Goal: Feedback & Contribution: Submit feedback/report problem

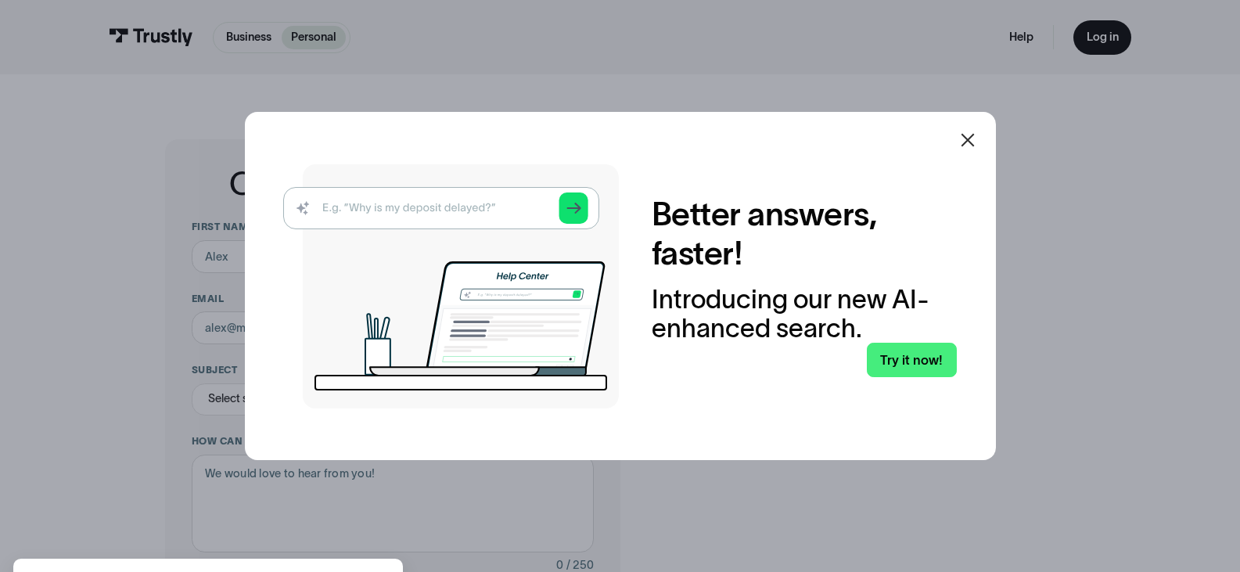
click at [973, 136] on icon at bounding box center [968, 140] width 19 height 19
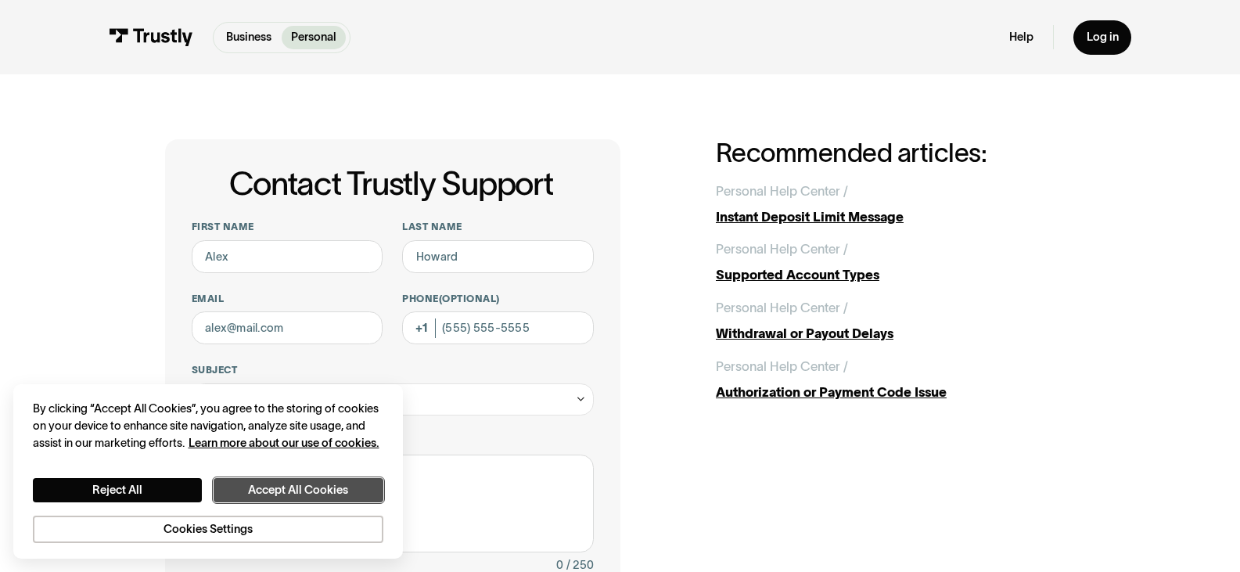
click at [301, 497] on button "Accept All Cookies" at bounding box center [299, 490] width 170 height 24
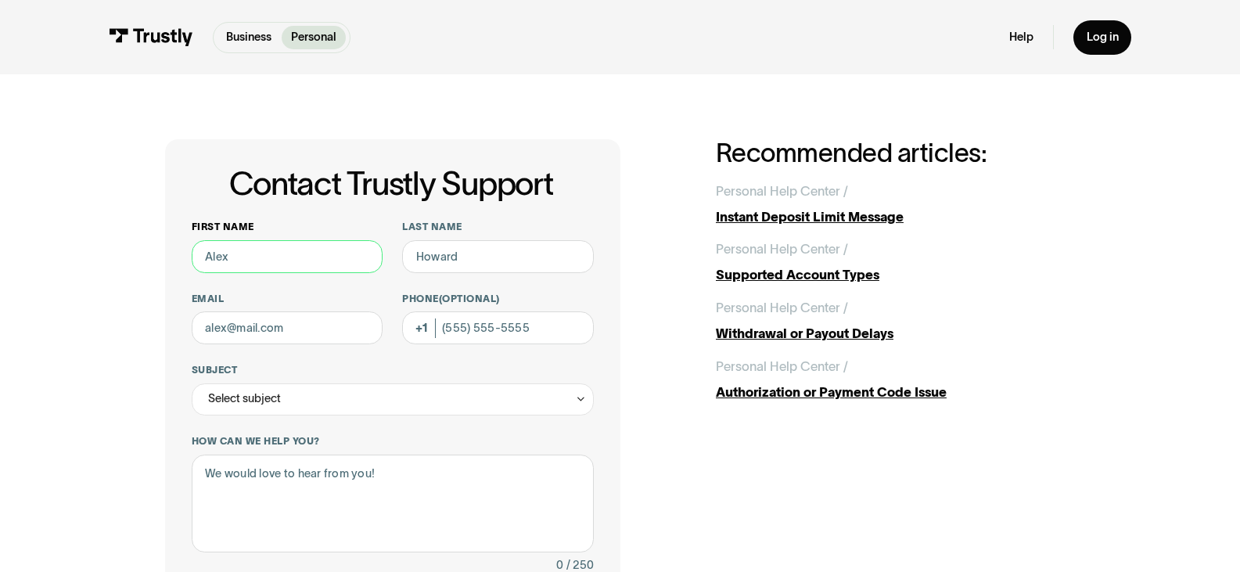
click at [278, 258] on input "First name" at bounding box center [288, 256] width 192 height 33
type input "[PERSON_NAME]"
type input "[EMAIL_ADDRESS][DOMAIN_NAME]"
type input "[PHONE_NUMBER]"
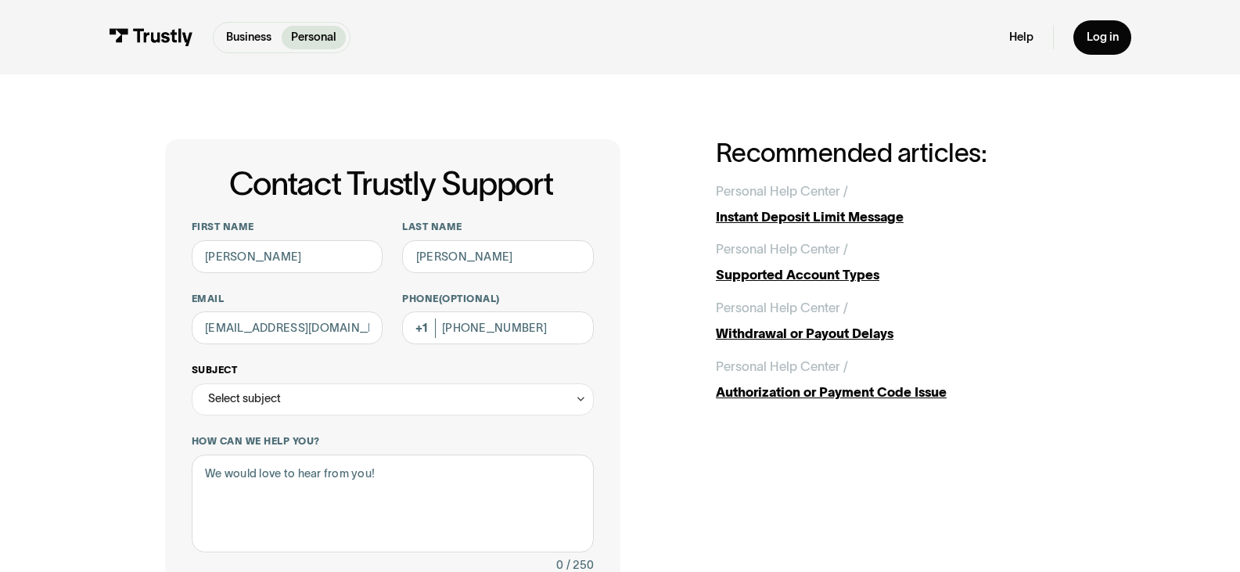
click at [388, 398] on div "Select subject" at bounding box center [393, 399] width 403 height 33
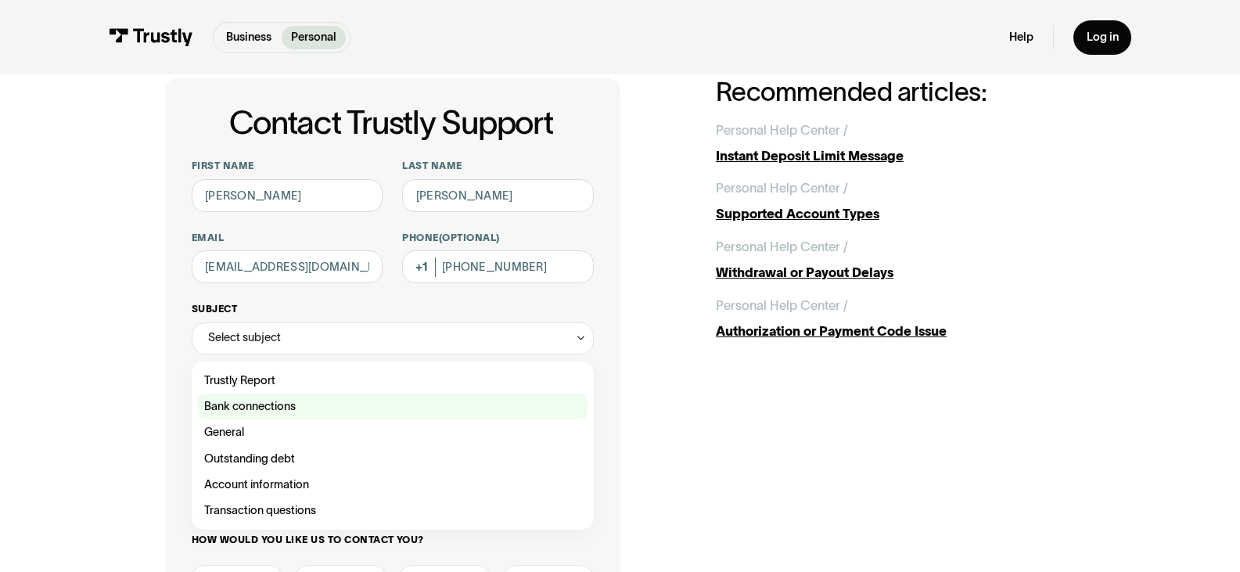
scroll to position [78, 0]
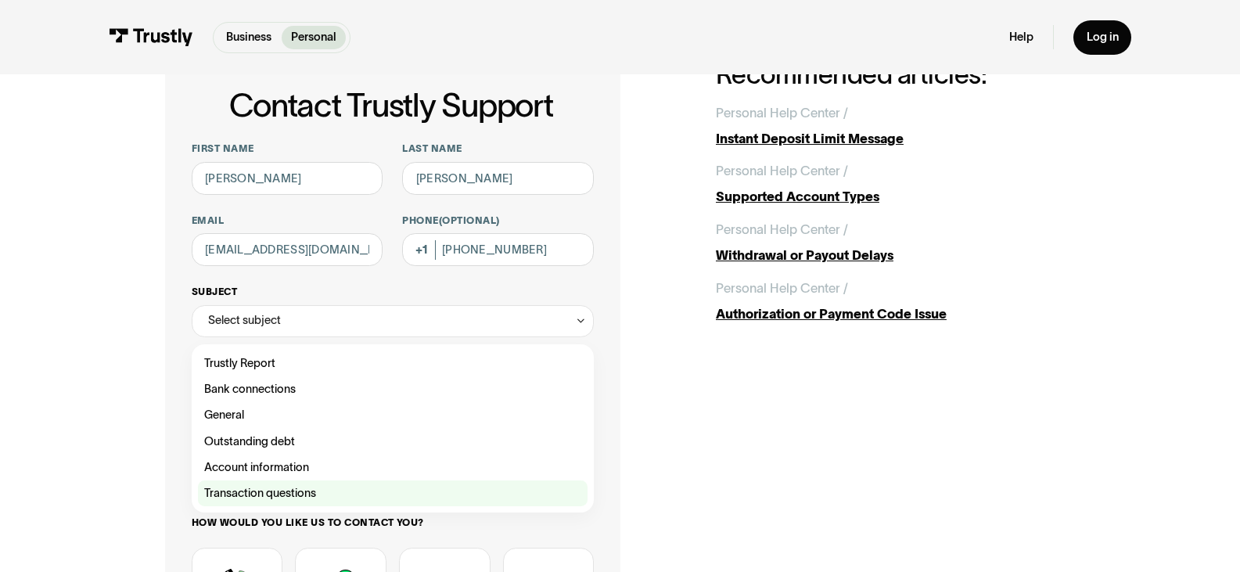
click at [361, 484] on div "Contact Trustly Support" at bounding box center [393, 493] width 390 height 26
type input "**********"
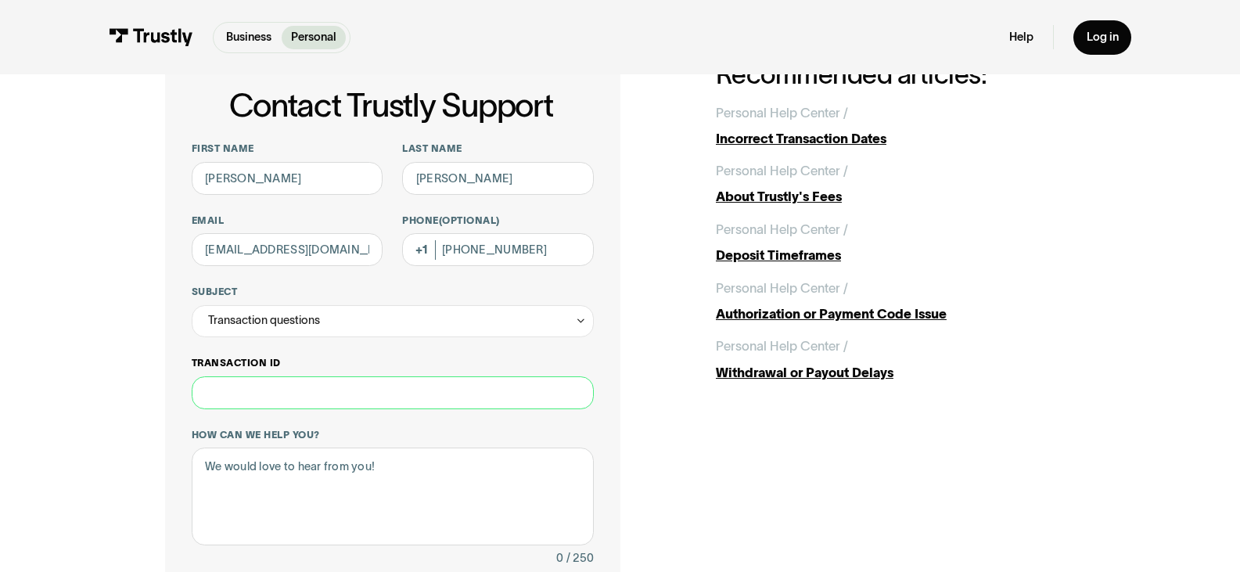
click at [369, 404] on input "Transaction ID" at bounding box center [393, 392] width 403 height 33
click at [420, 466] on textarea "How can we help you?" at bounding box center [393, 497] width 403 height 98
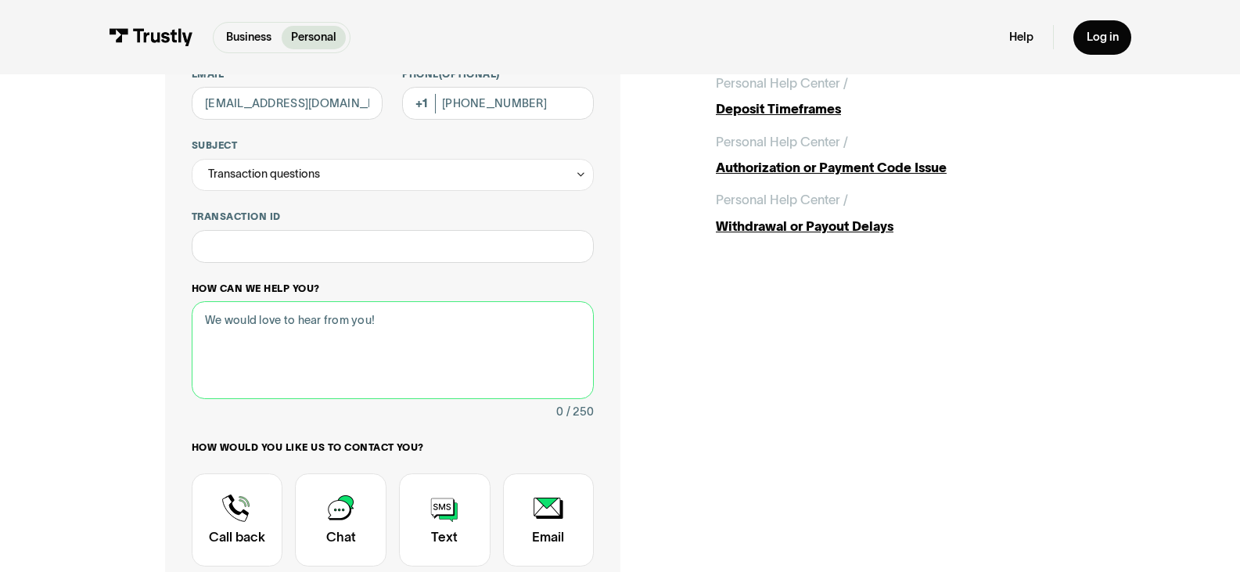
scroll to position [235, 0]
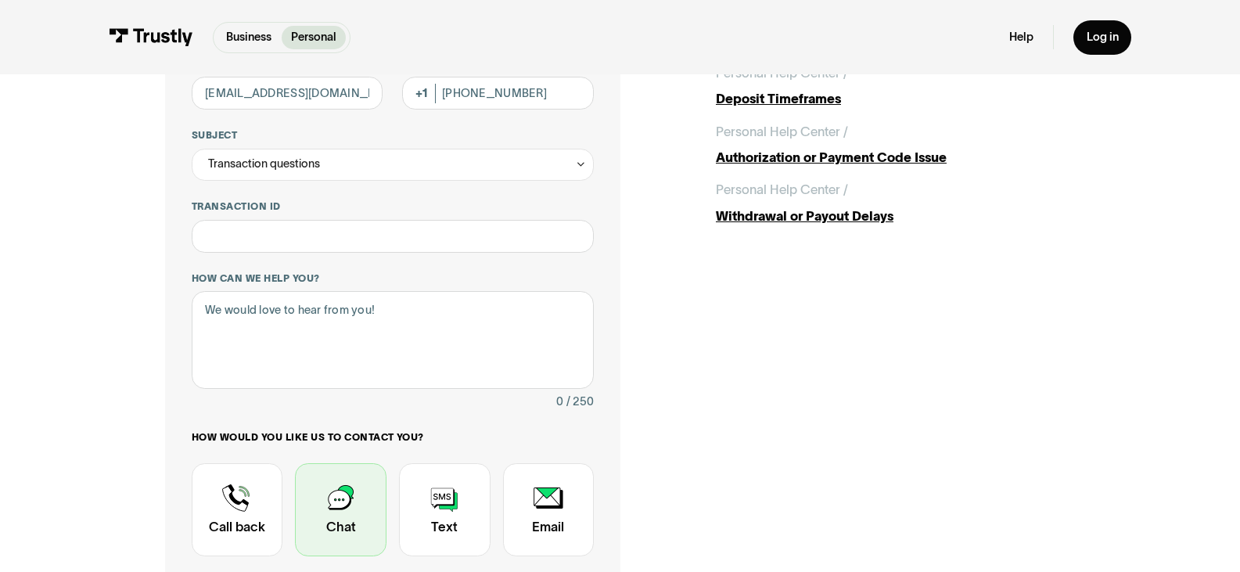
click at [365, 497] on div "Contact Trustly Support" at bounding box center [341, 509] width 92 height 93
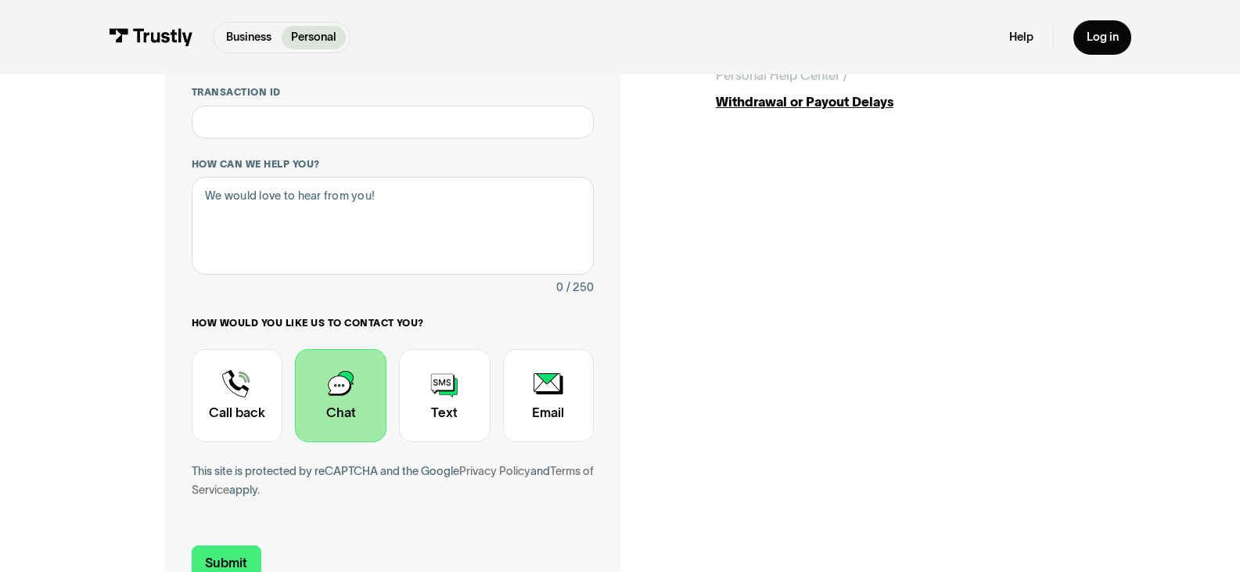
scroll to position [313, 0]
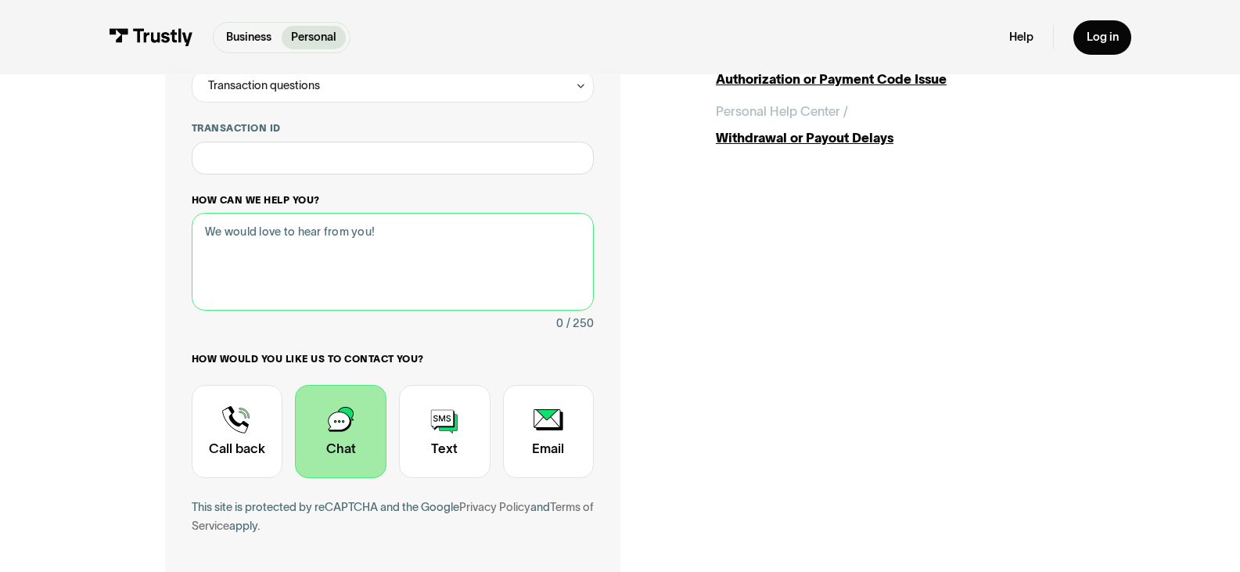
click at [365, 235] on textarea "How can we help you?" at bounding box center [393, 262] width 403 height 98
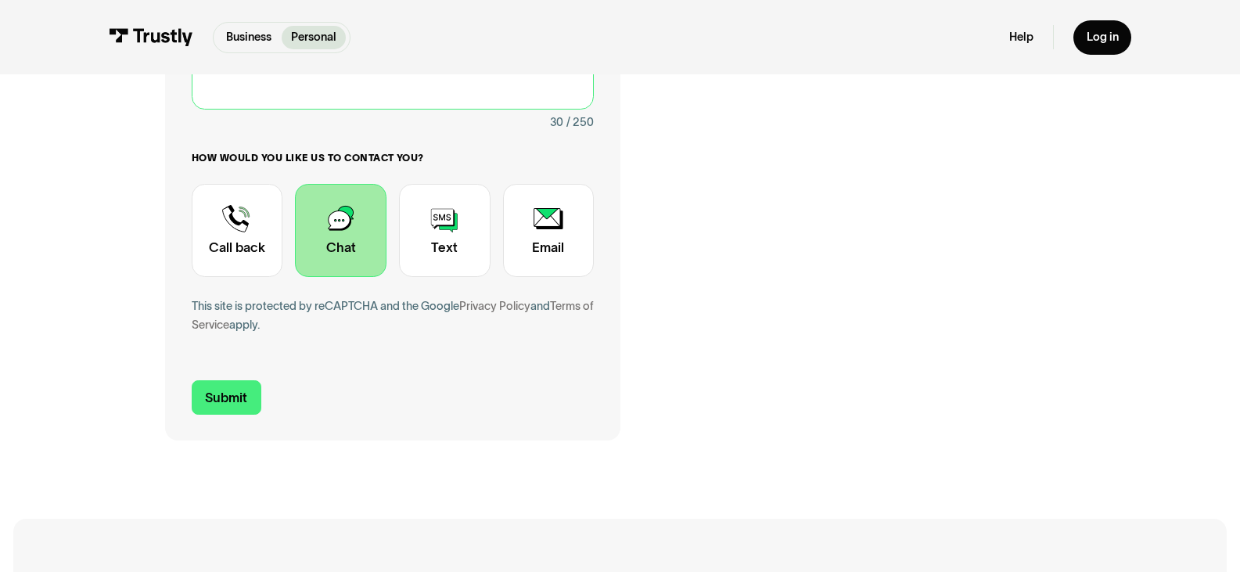
scroll to position [548, 0]
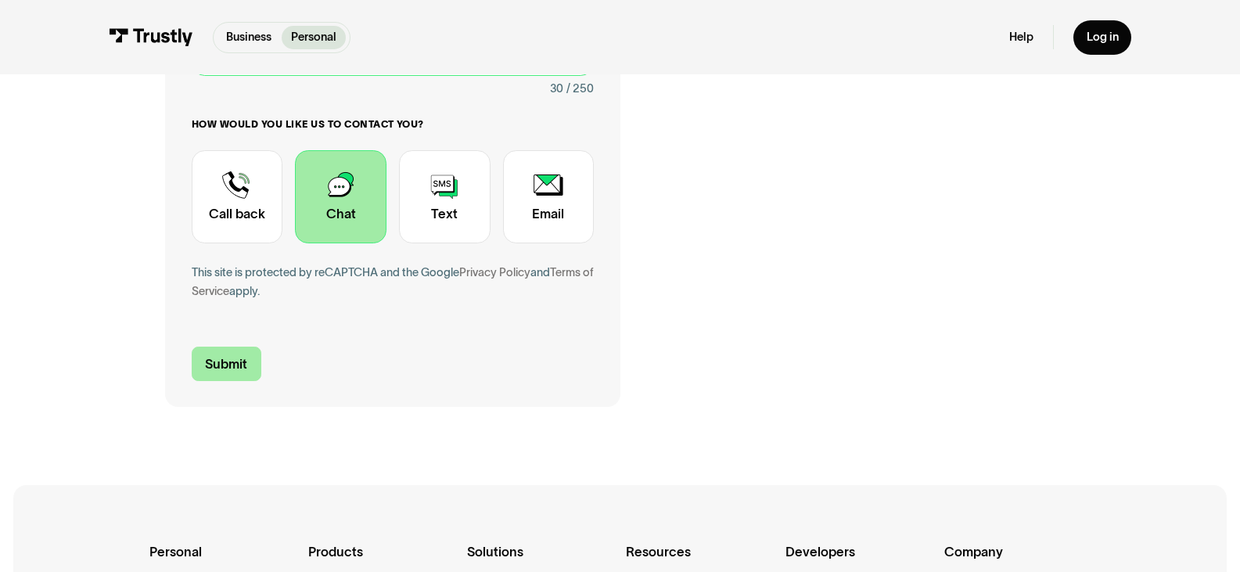
type textarea "Issues w deposit for hard rock"
click at [239, 362] on input "Submit" at bounding box center [227, 364] width 70 height 34
type input "[PHONE_NUMBER]"
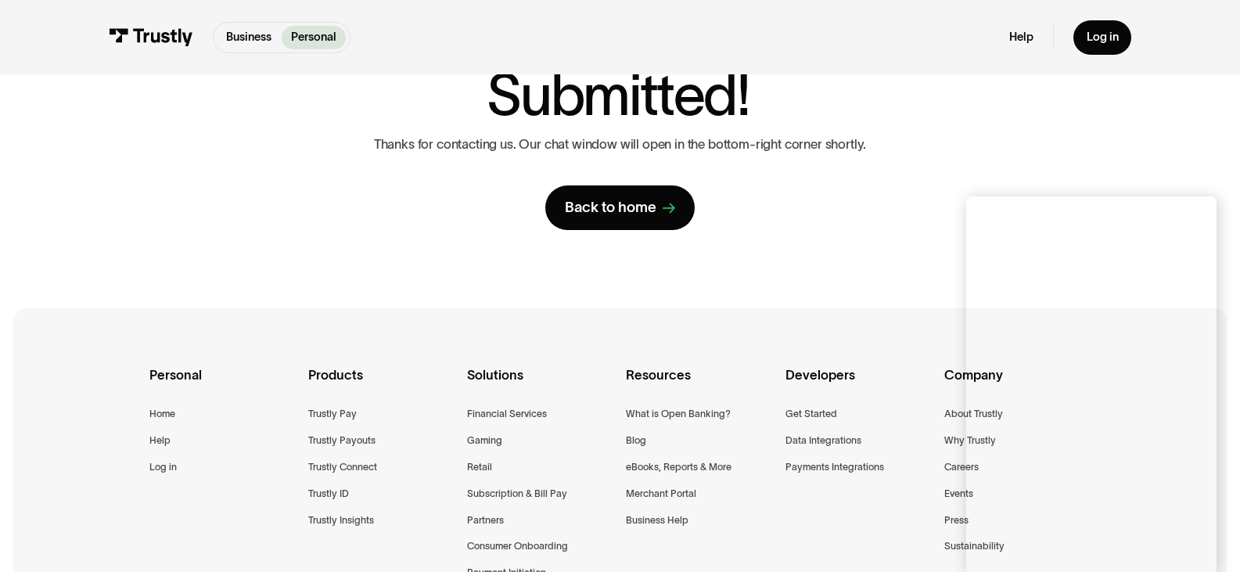
scroll to position [0, 0]
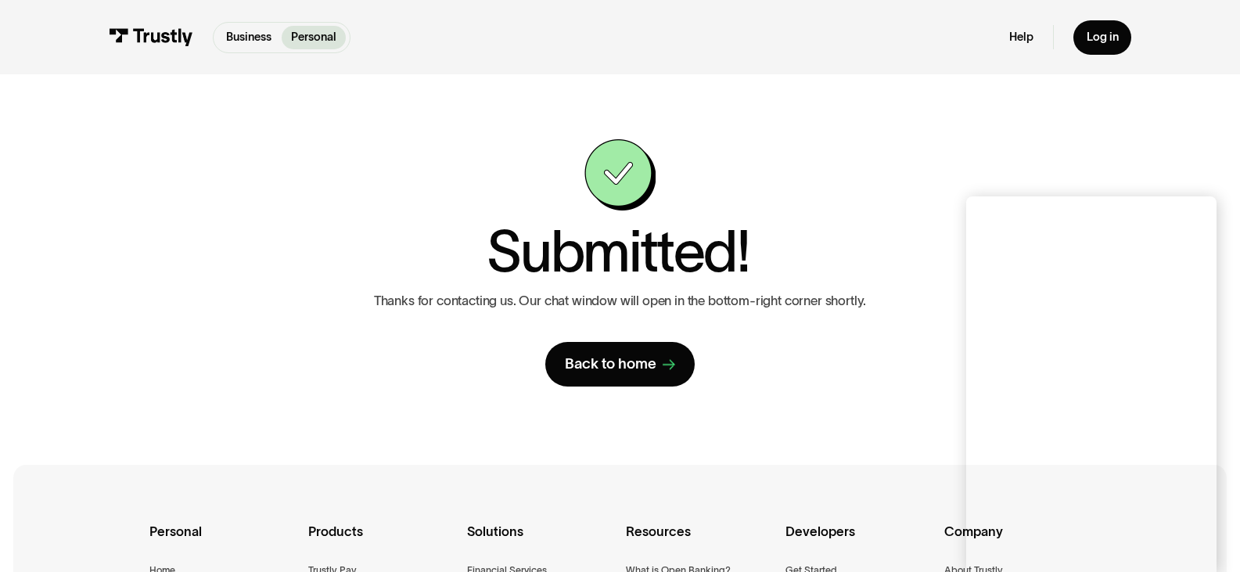
drag, startPoint x: 1137, startPoint y: 196, endPoint x: 1175, endPoint y: 149, distance: 61.2
click at [1175, 149] on div "**********" at bounding box center [620, 262] width 1175 height 377
